Goal: Transaction & Acquisition: Book appointment/travel/reservation

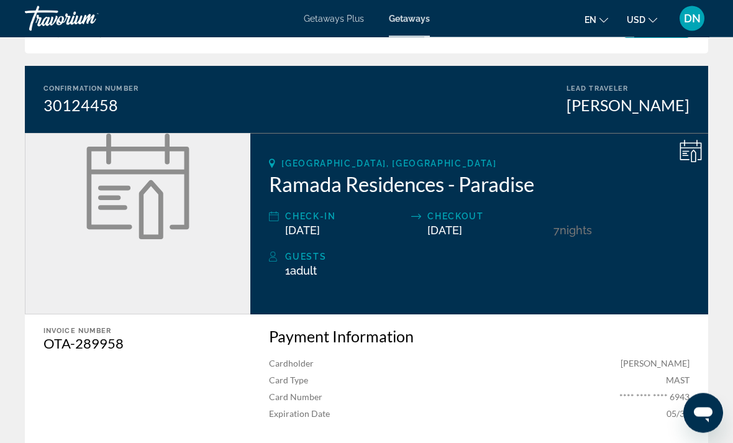
scroll to position [87, 0]
click at [63, 21] on div "Travorium" at bounding box center [87, 18] width 124 height 32
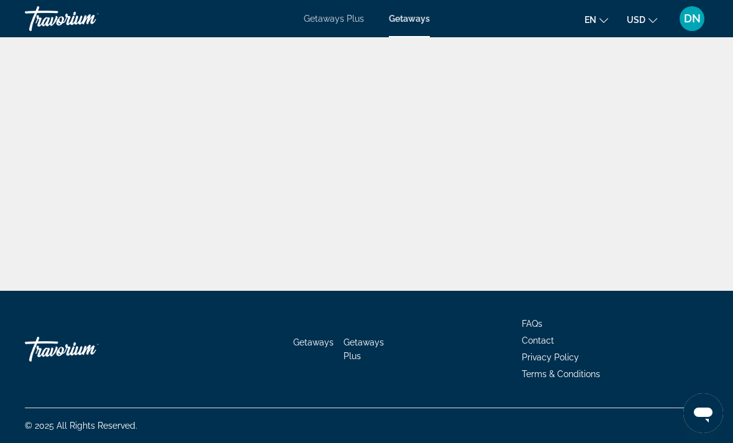
click at [343, 16] on span "Getaways Plus" at bounding box center [334, 19] width 60 height 10
